Goal: Find specific page/section: Find specific page/section

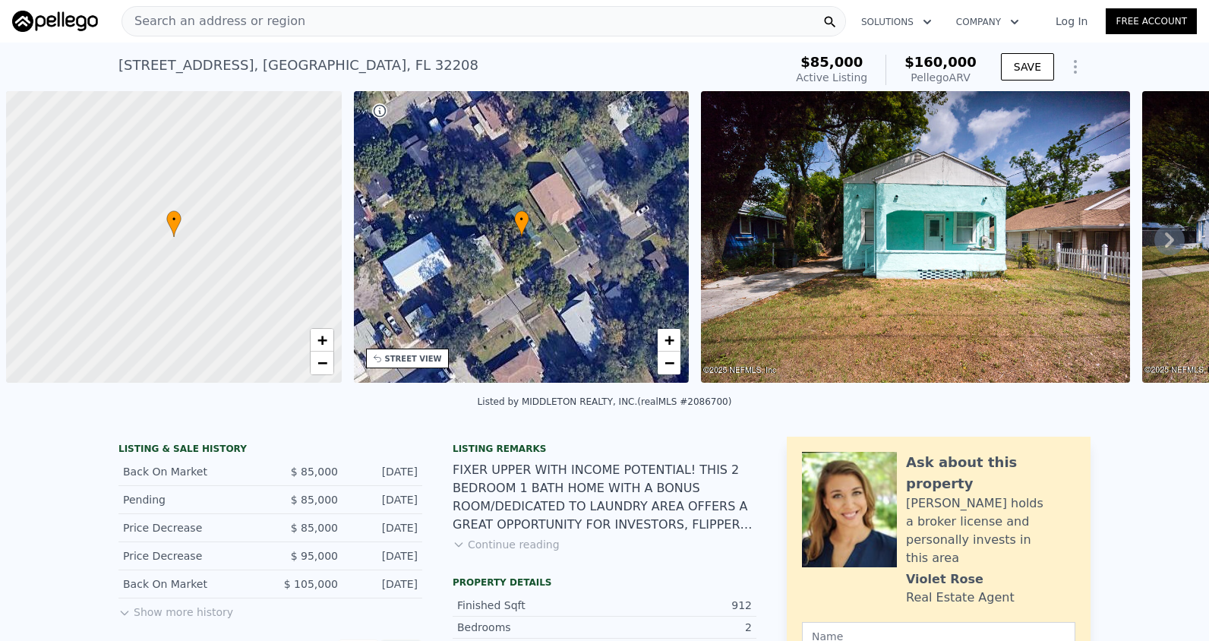
scroll to position [0, 6]
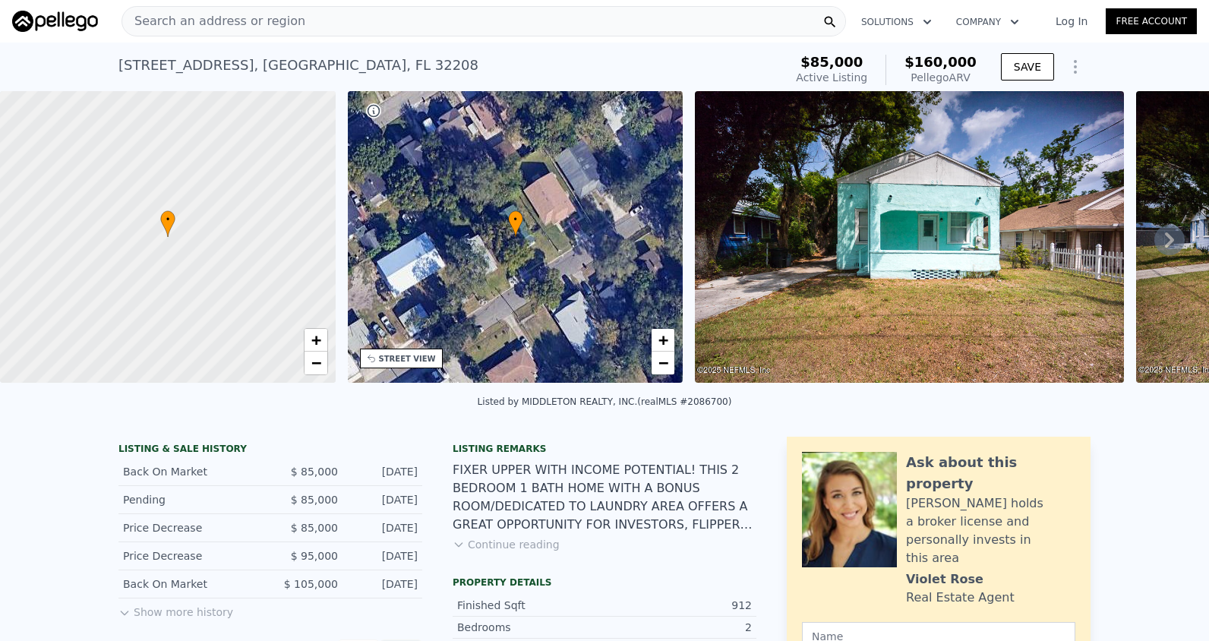
click at [257, 11] on div "Search an address or region" at bounding box center [213, 21] width 183 height 29
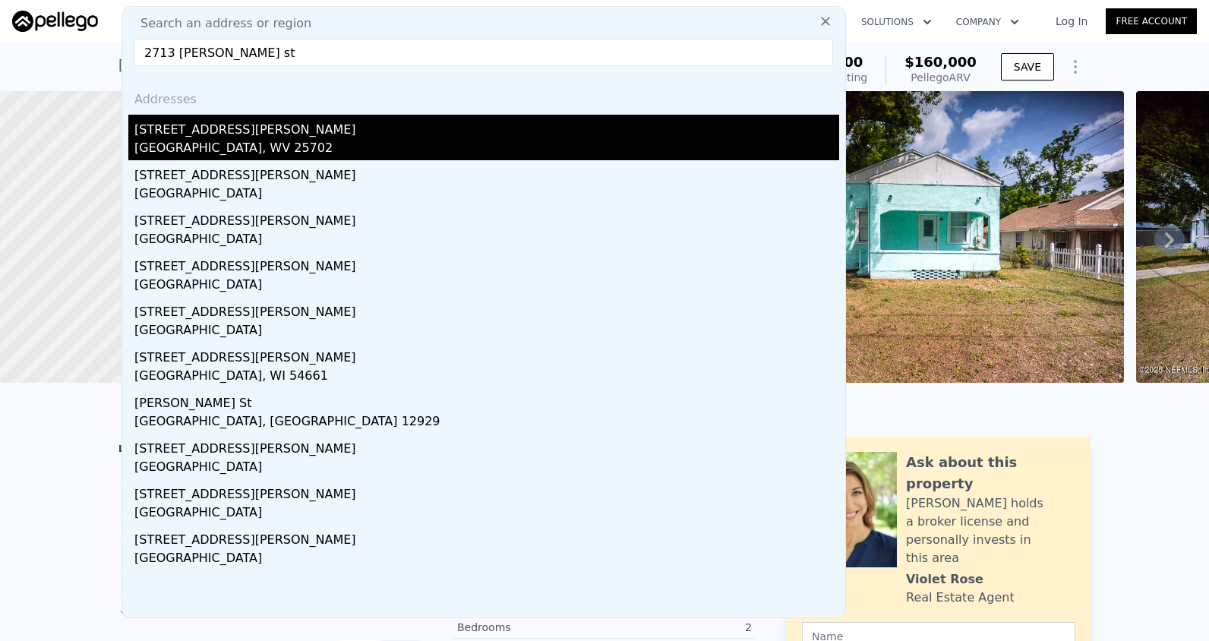
type input "2713 [PERSON_NAME] st"
click at [221, 134] on div "[STREET_ADDRESS][PERSON_NAME]" at bounding box center [486, 127] width 705 height 24
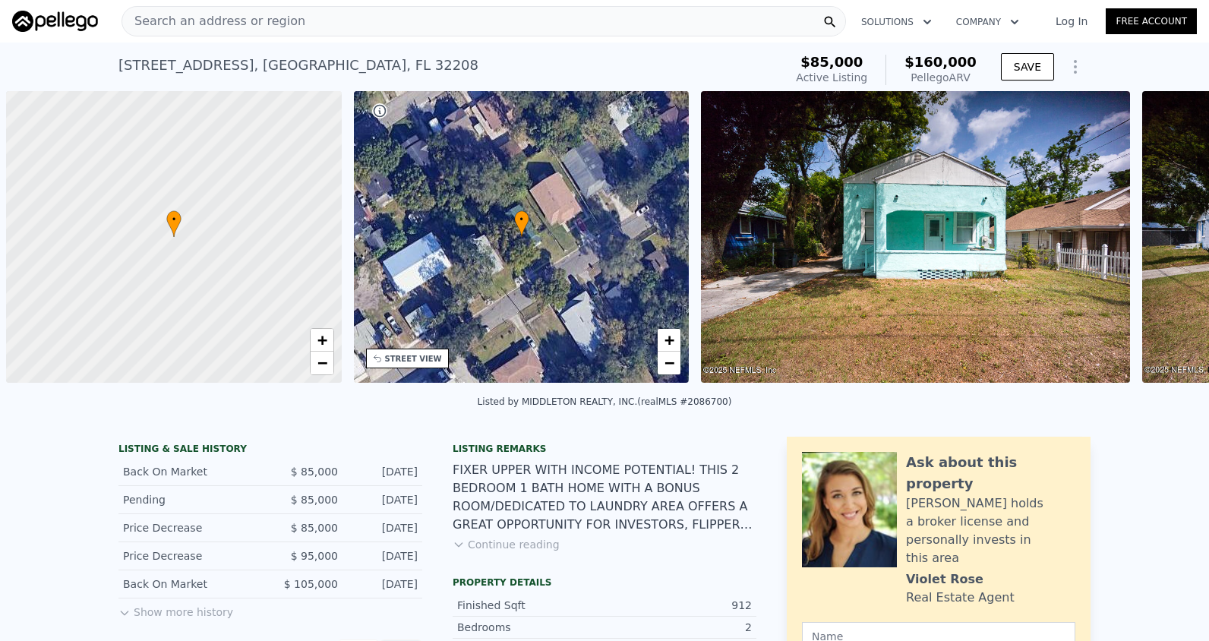
scroll to position [0, 6]
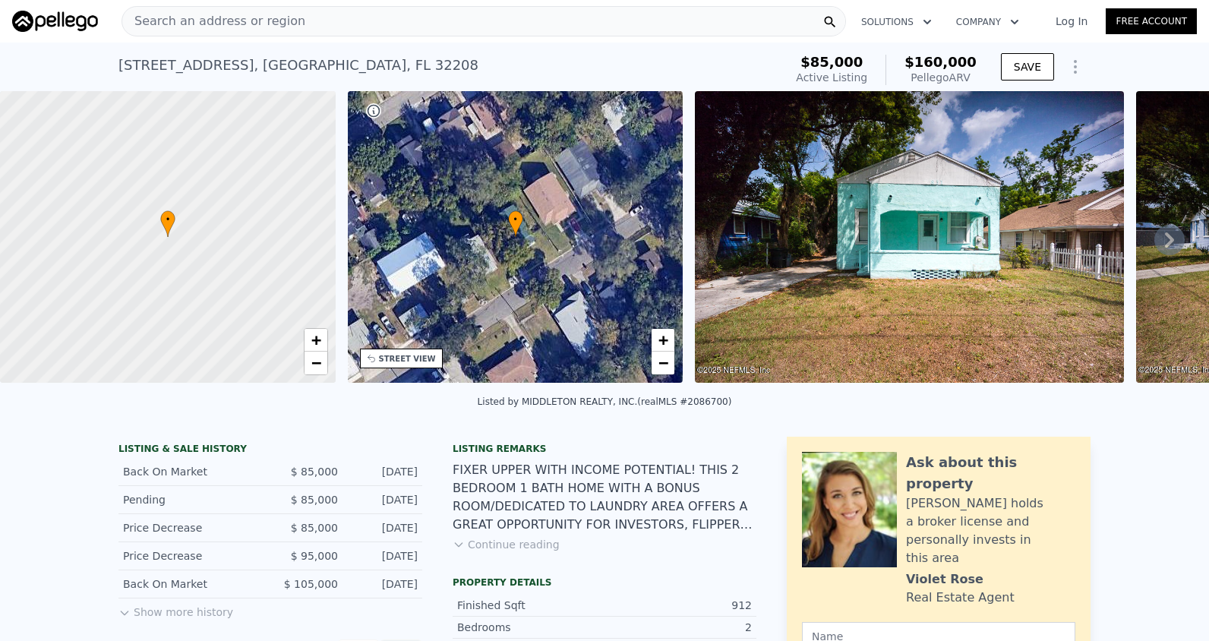
click at [219, 21] on span "Search an address or region" at bounding box center [213, 21] width 183 height 18
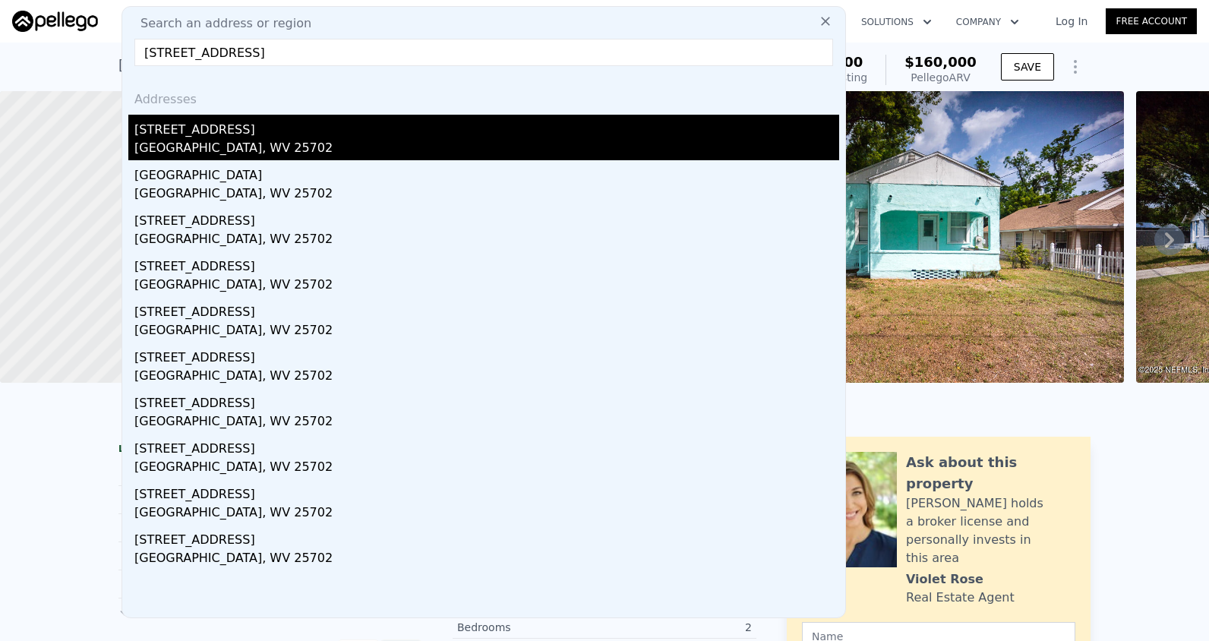
type input "305 Richmond St Huntington, WV 25702"
click at [237, 142] on div "[GEOGRAPHIC_DATA], WV 25702" at bounding box center [486, 149] width 705 height 21
